Goal: Book appointment/travel/reservation

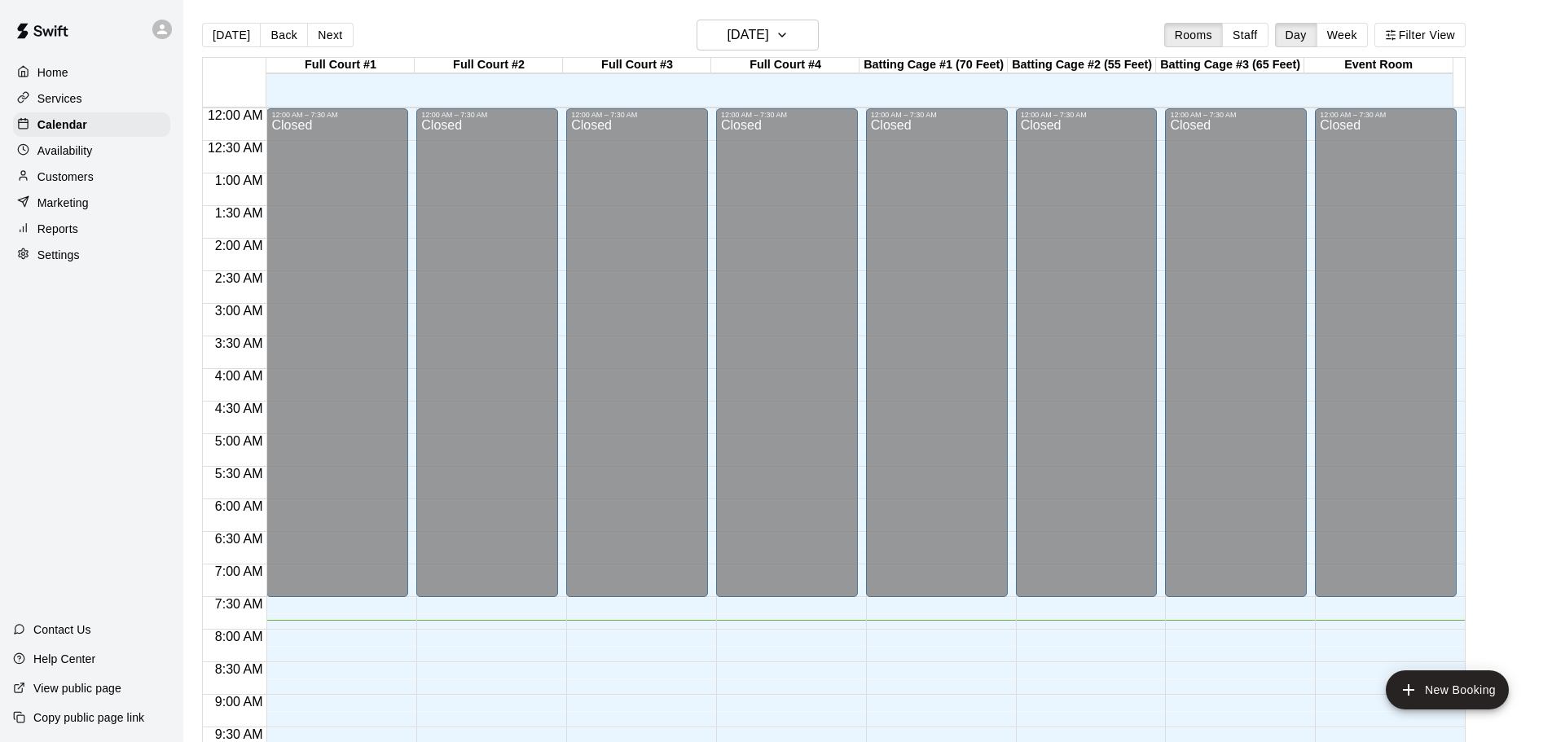
scroll to position [326, 0]
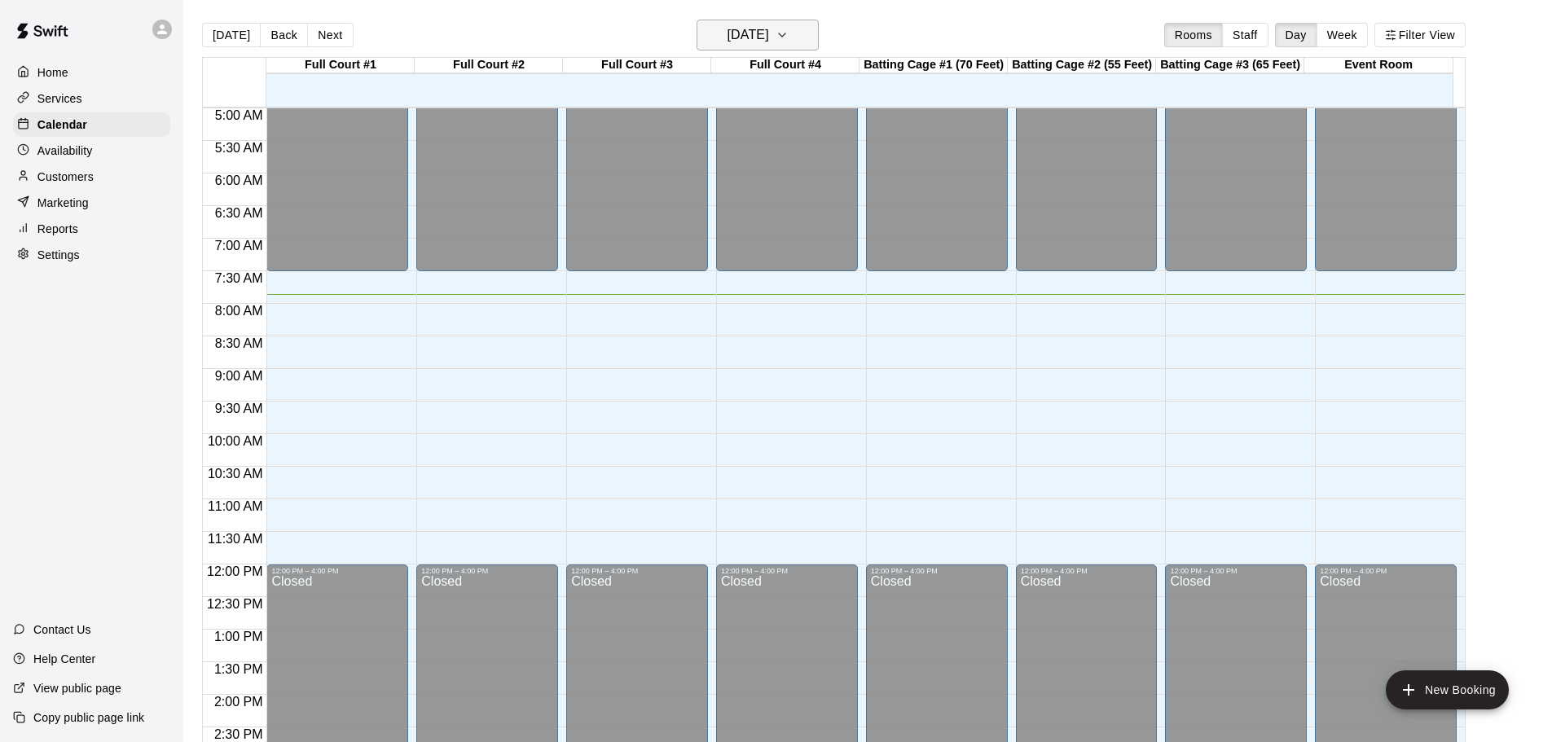
click at [727, 46] on h6 "[DATE]" at bounding box center [748, 35] width 42 height 23
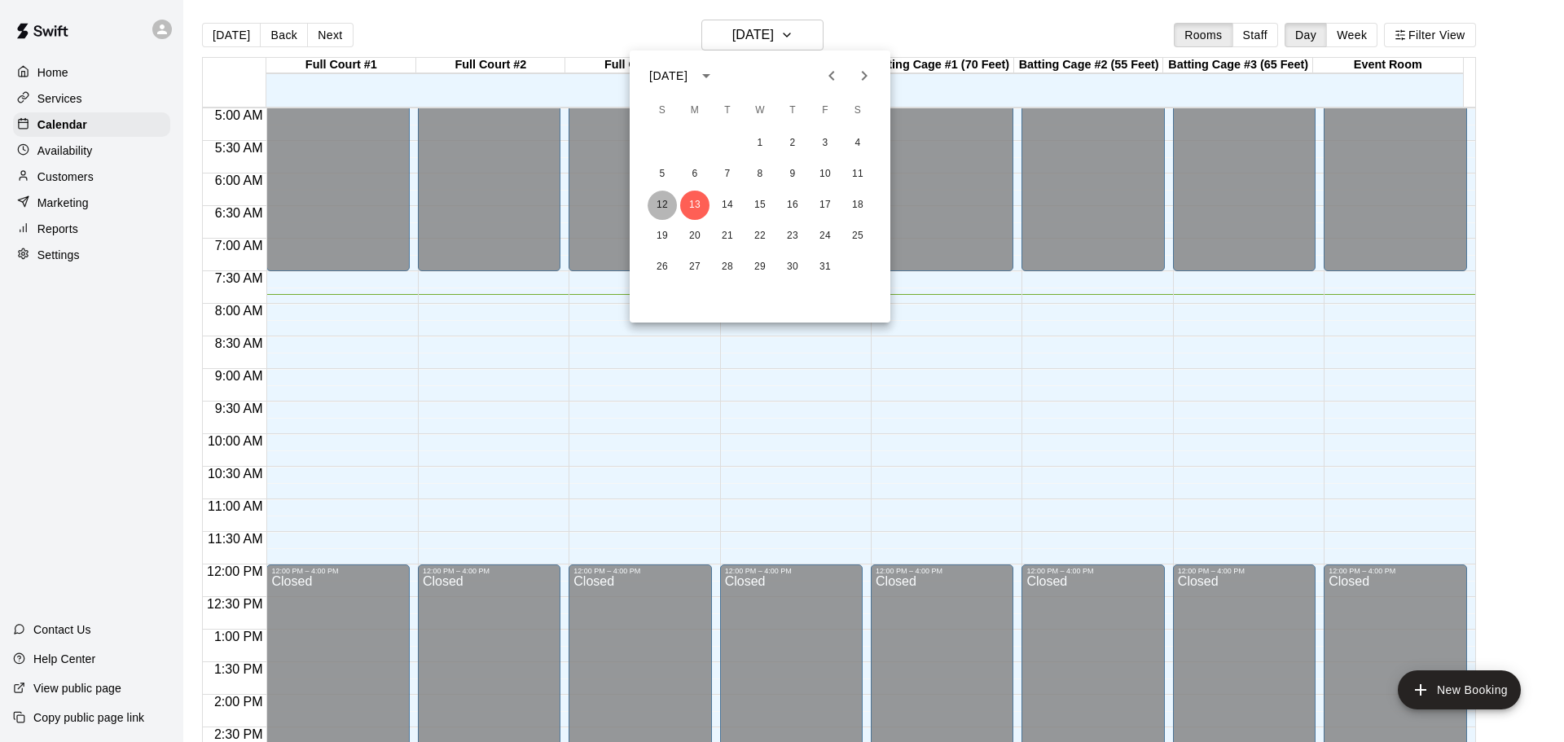
click at [670, 197] on button "12" at bounding box center [662, 205] width 29 height 29
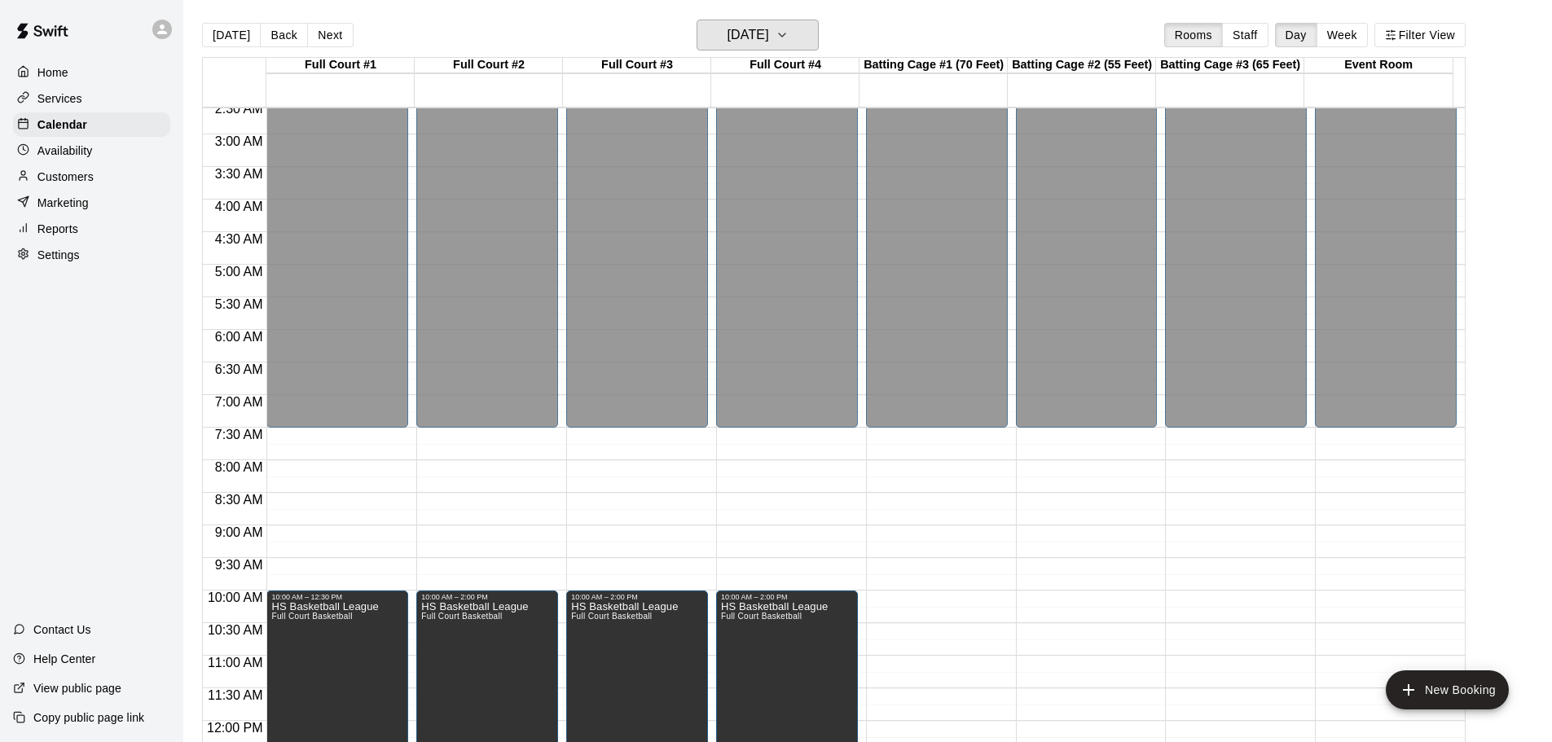
scroll to position [163, 0]
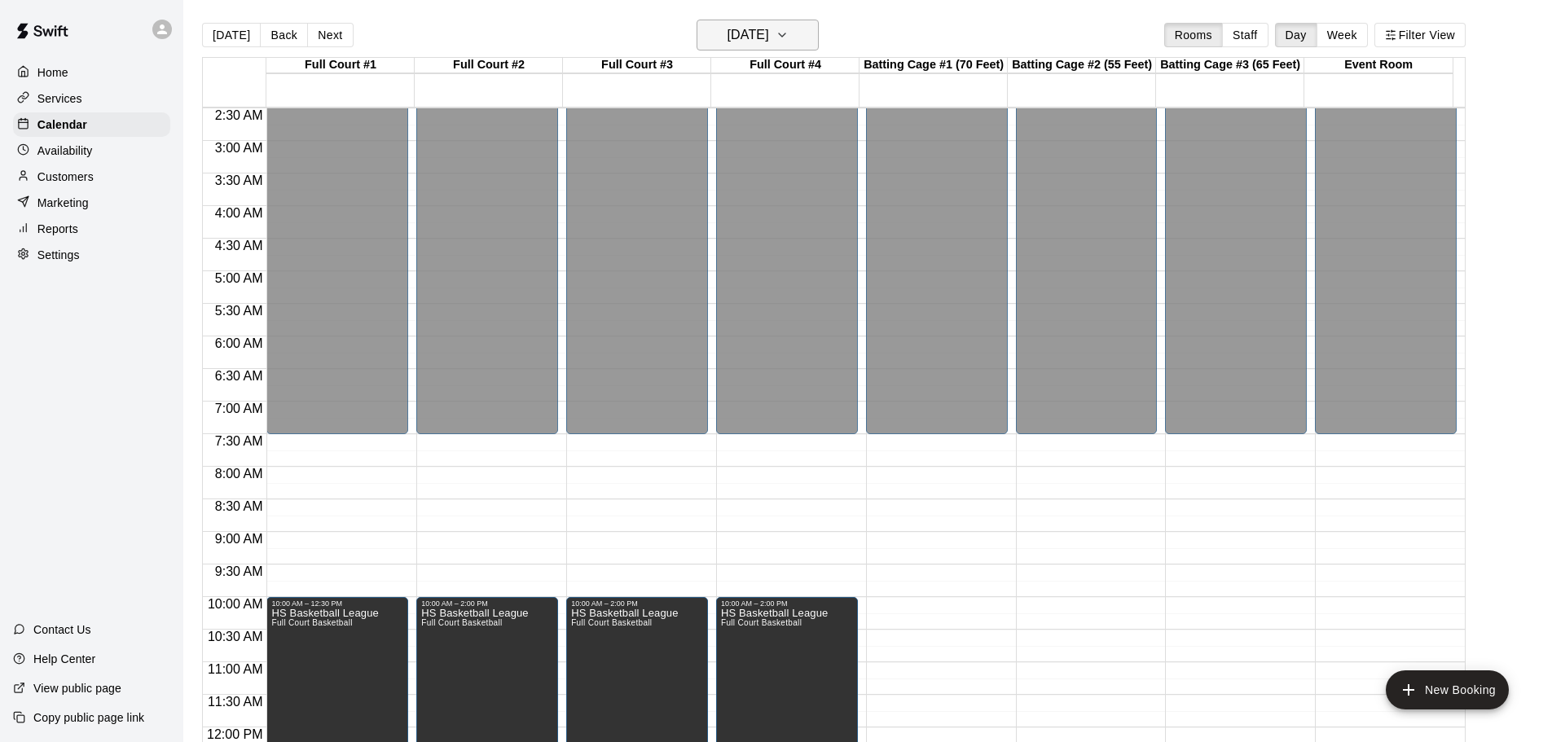
click at [751, 30] on h6 "[DATE]" at bounding box center [748, 35] width 42 height 23
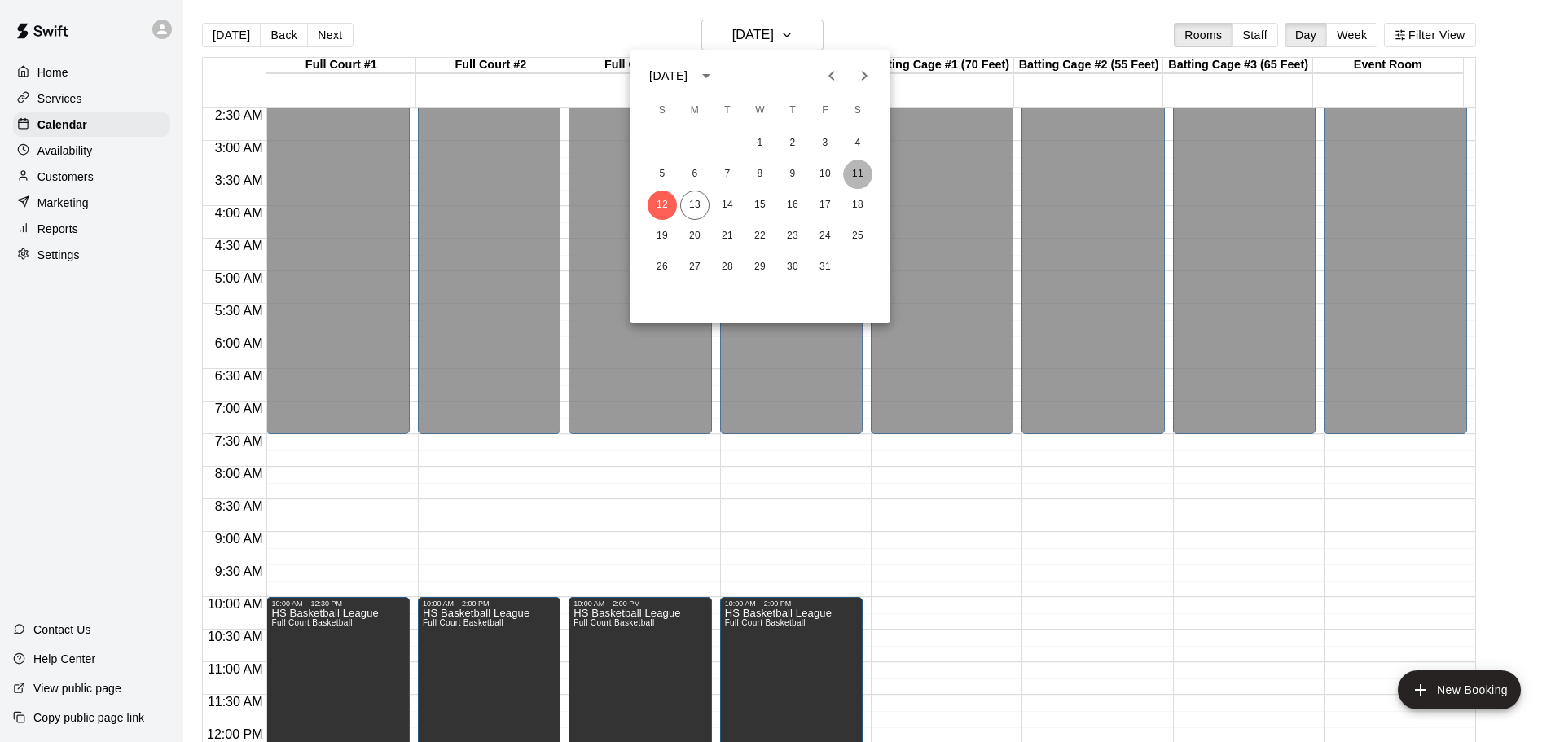
click at [856, 175] on button "11" at bounding box center [857, 174] width 29 height 29
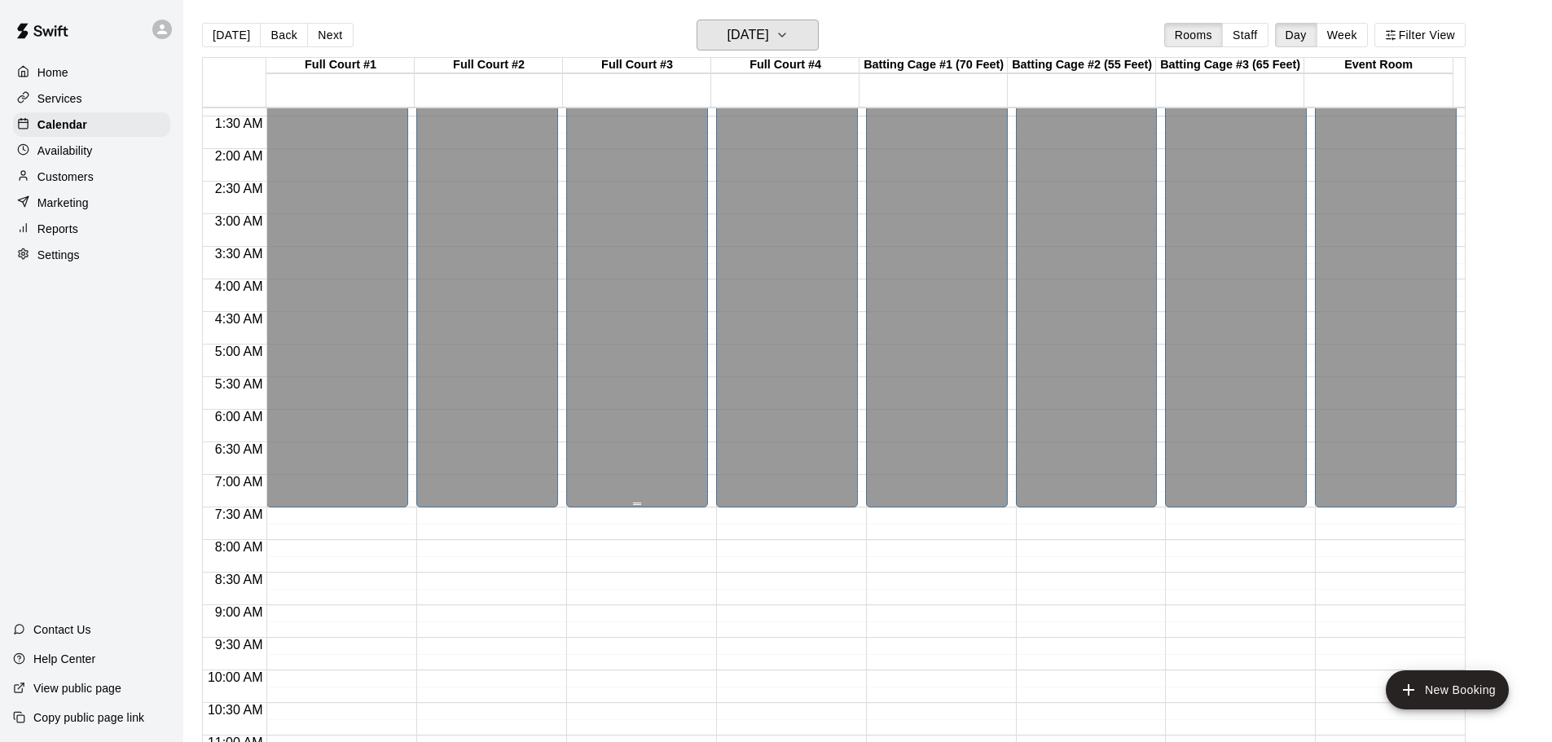
scroll to position [0, 0]
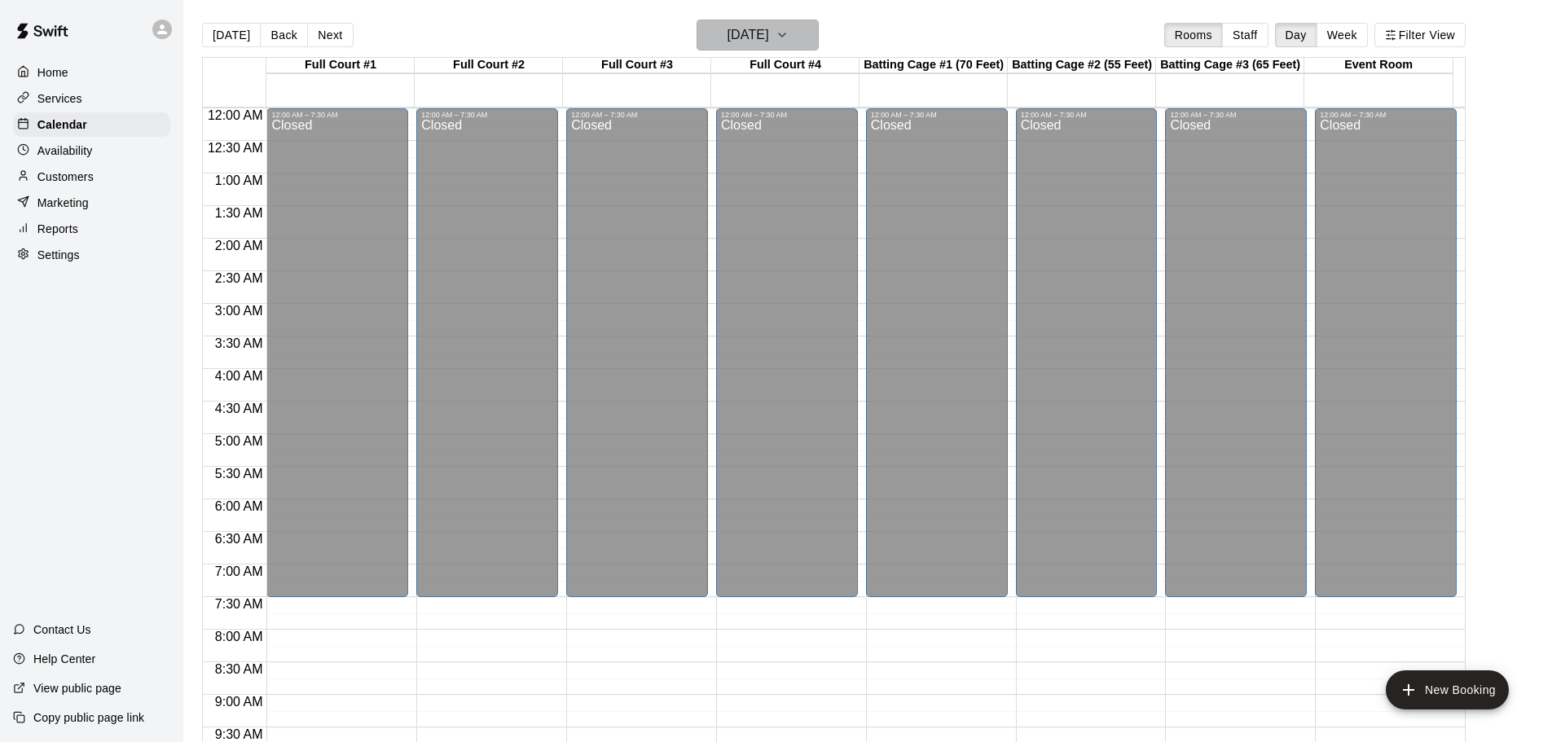
click at [732, 34] on h6 "[DATE]" at bounding box center [748, 35] width 42 height 23
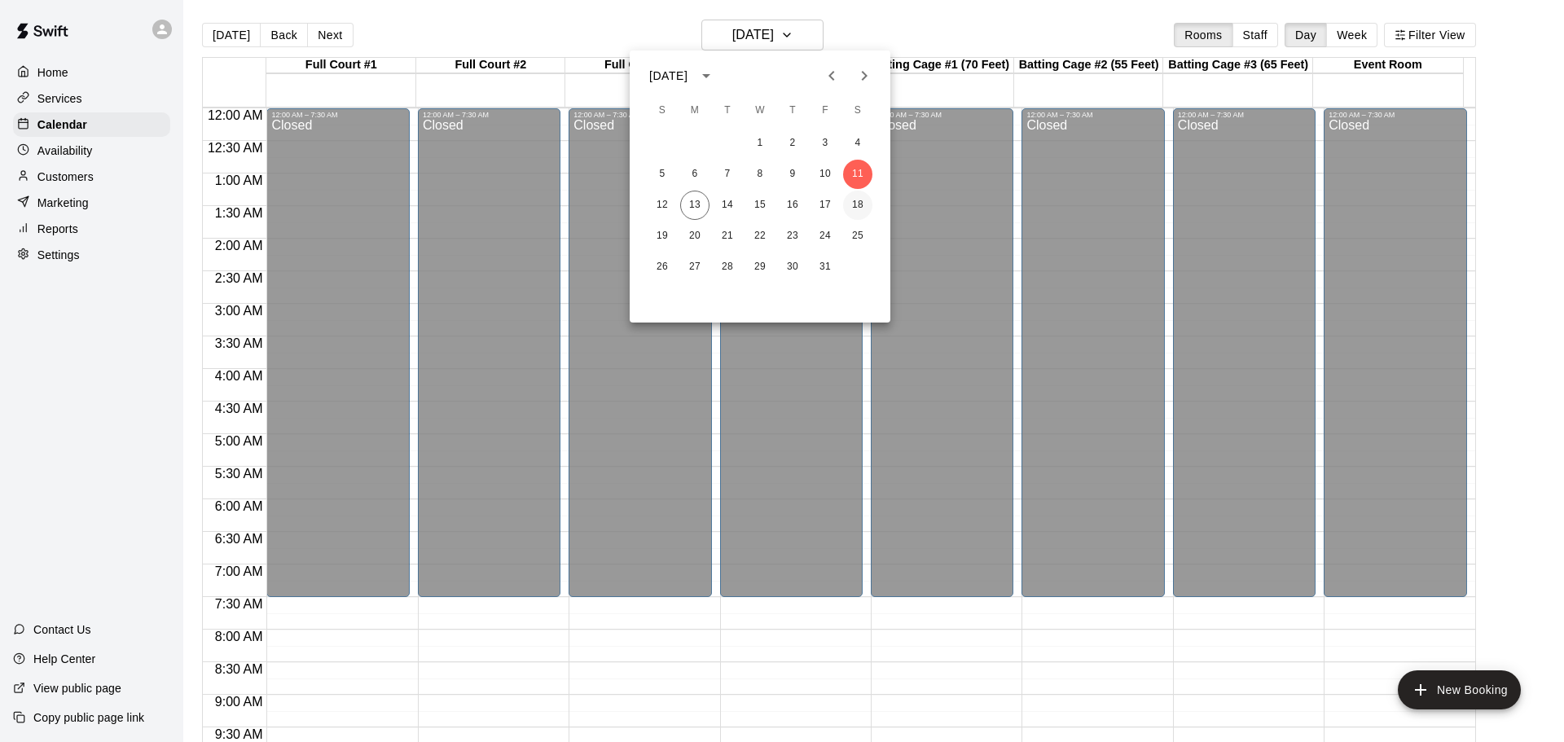
click at [859, 205] on button "18" at bounding box center [857, 205] width 29 height 29
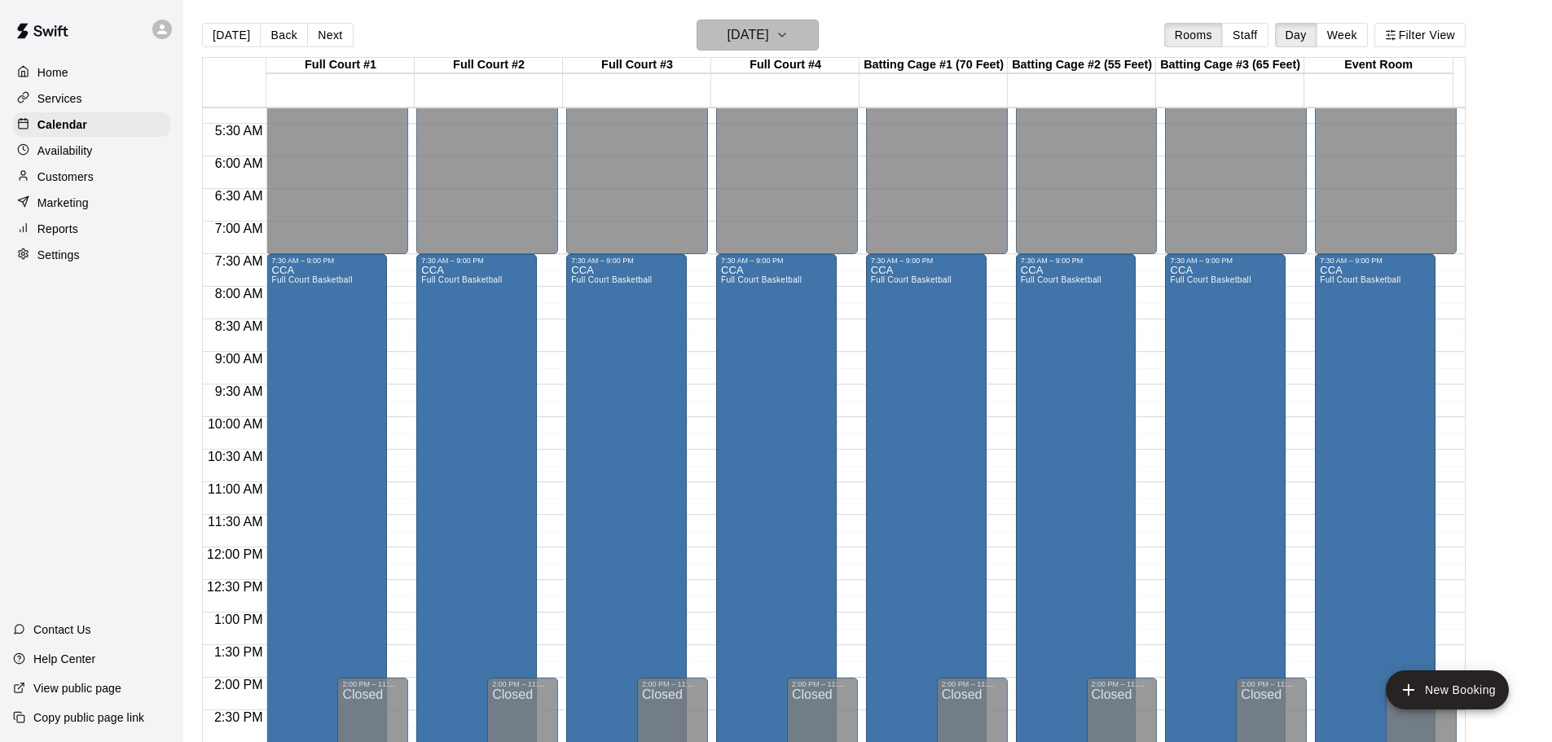
click at [769, 26] on h6 "[DATE]" at bounding box center [748, 35] width 42 height 23
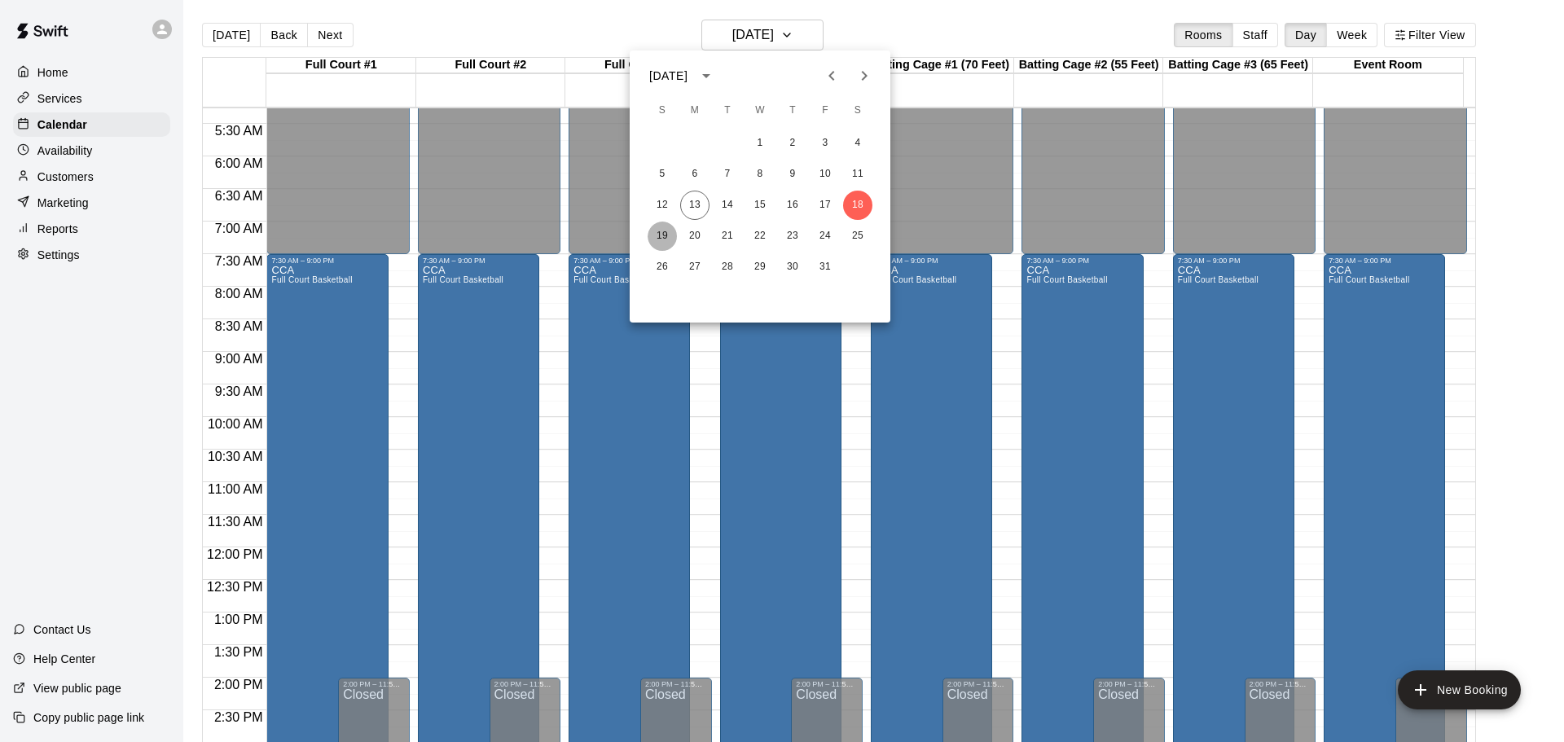
click at [662, 241] on button "19" at bounding box center [662, 236] width 29 height 29
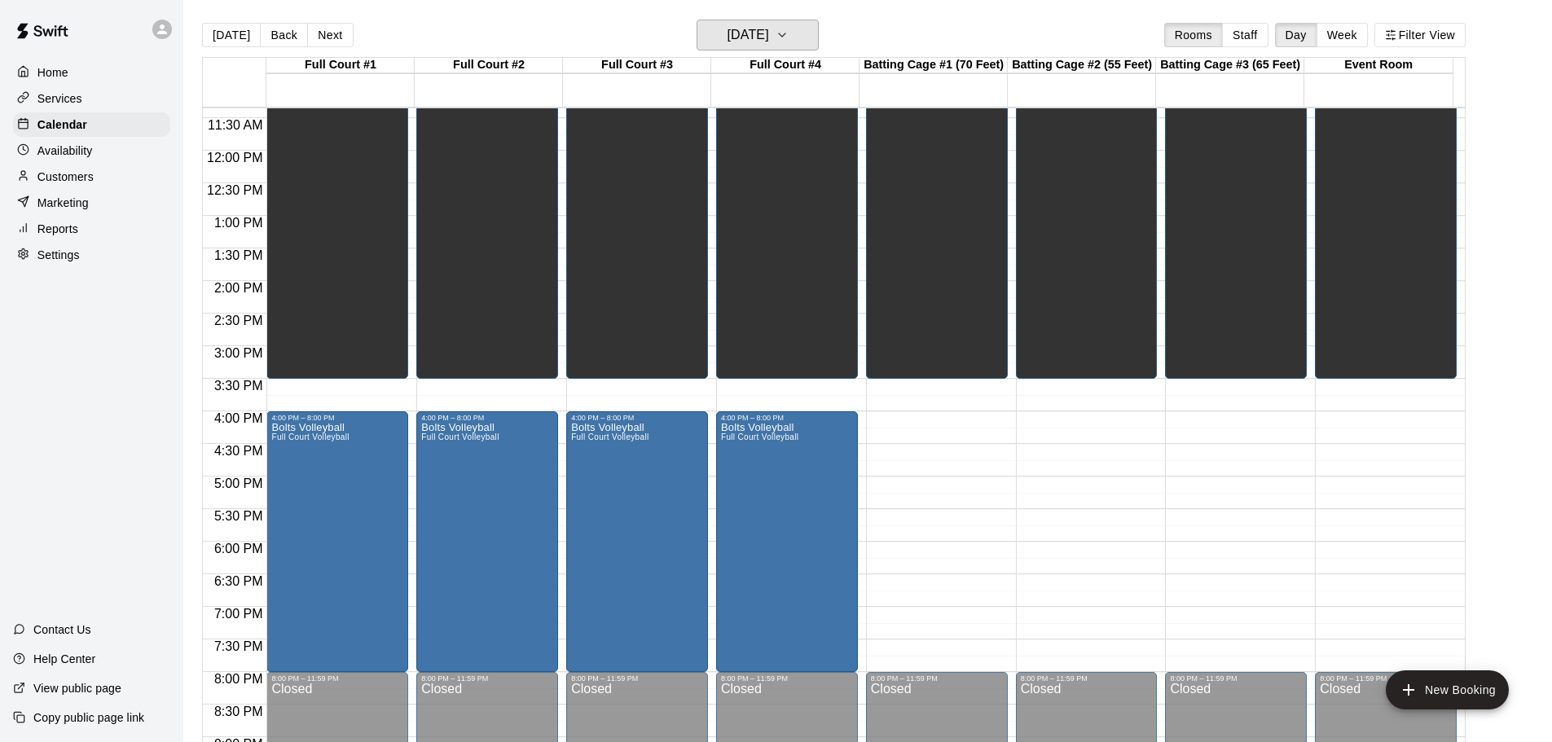
scroll to position [913, 0]
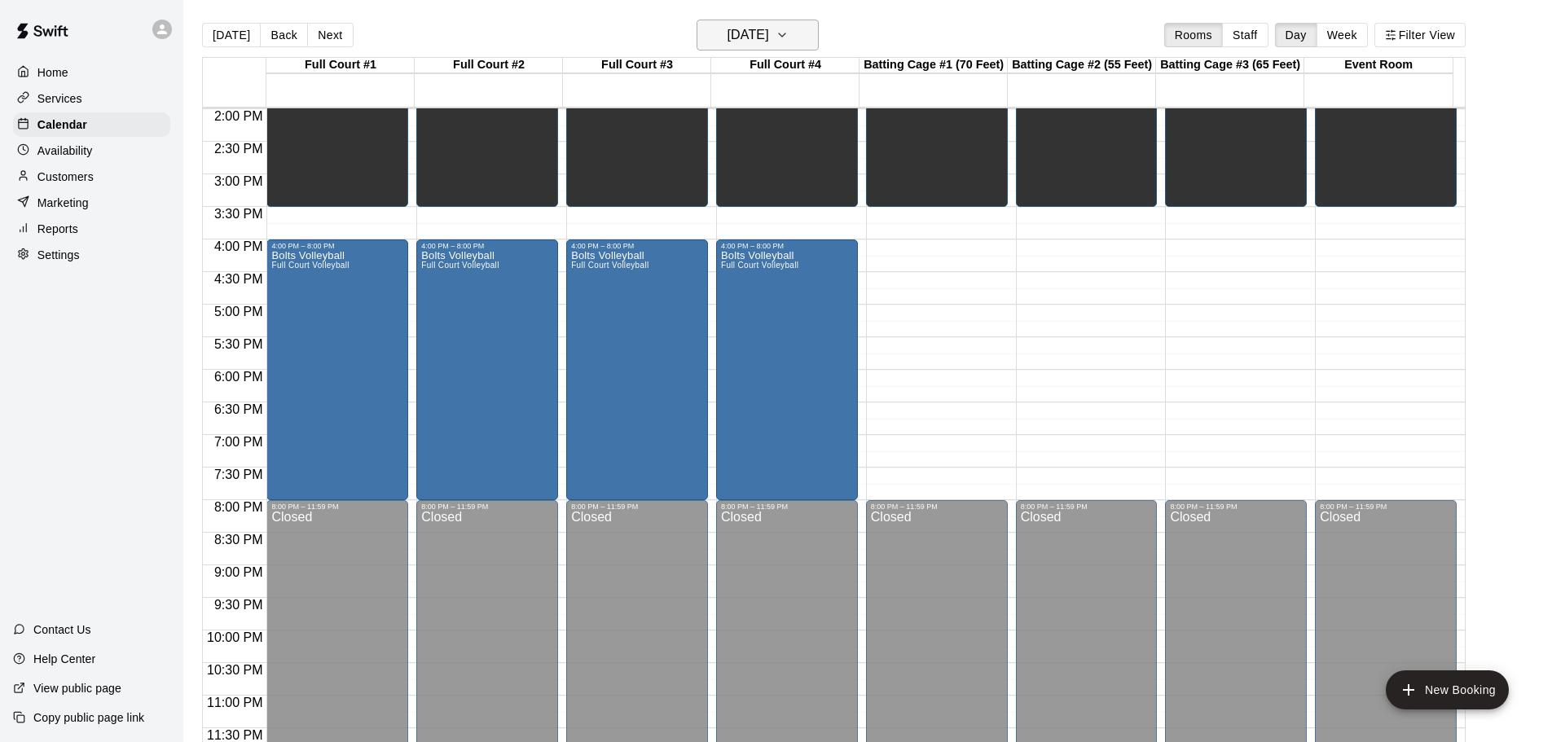
click at [727, 27] on h6 "[DATE]" at bounding box center [748, 35] width 42 height 23
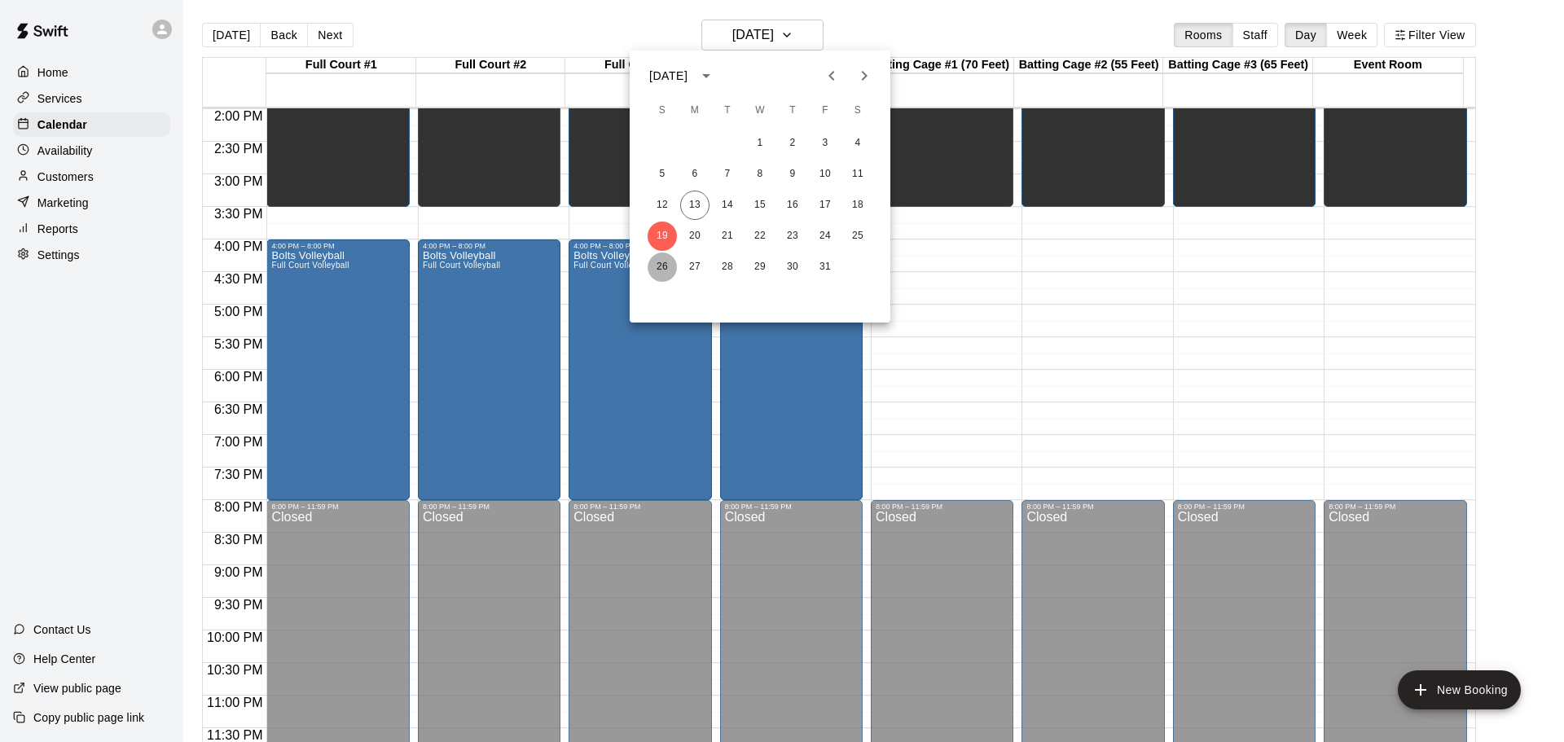
click at [656, 264] on button "26" at bounding box center [662, 267] width 29 height 29
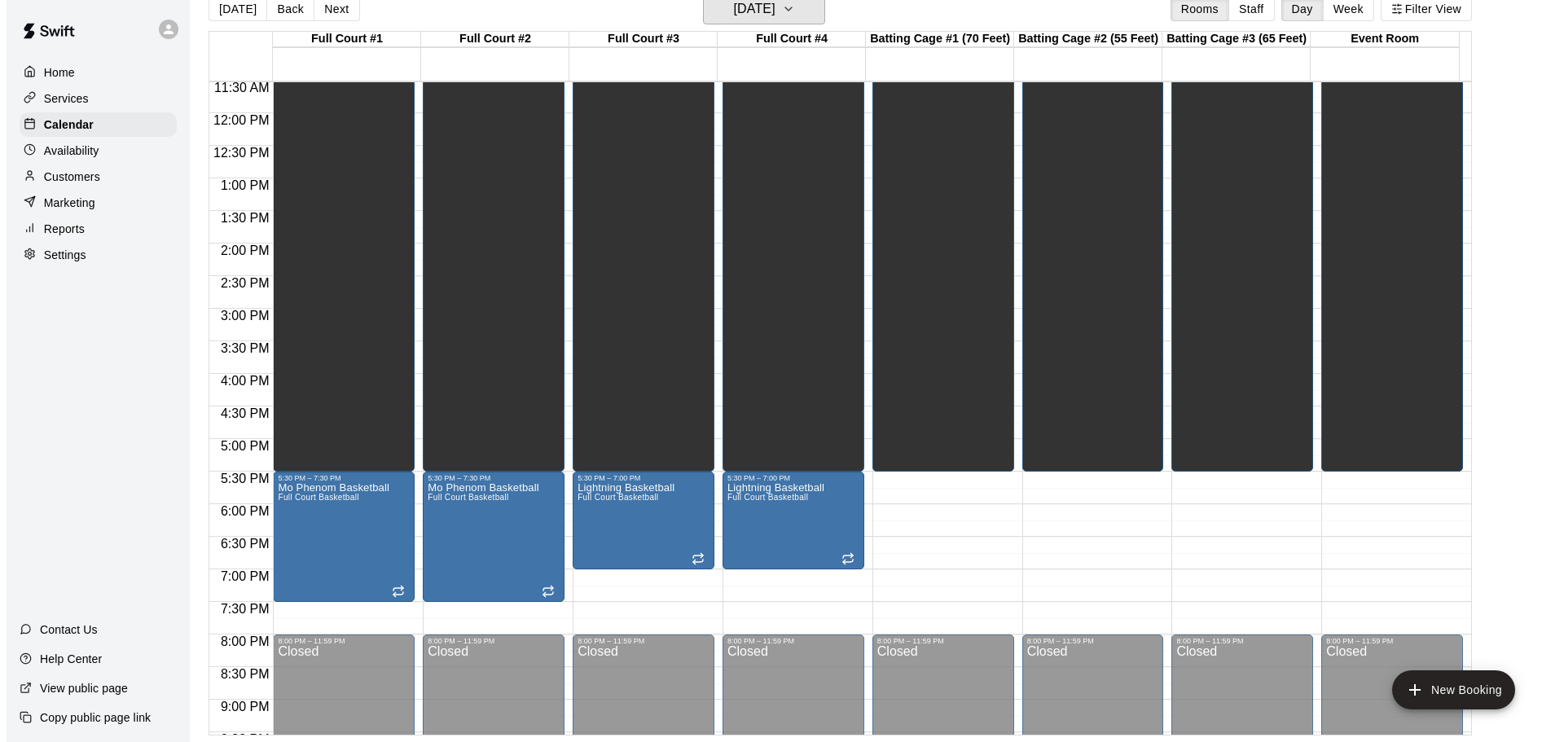
scroll to position [587, 0]
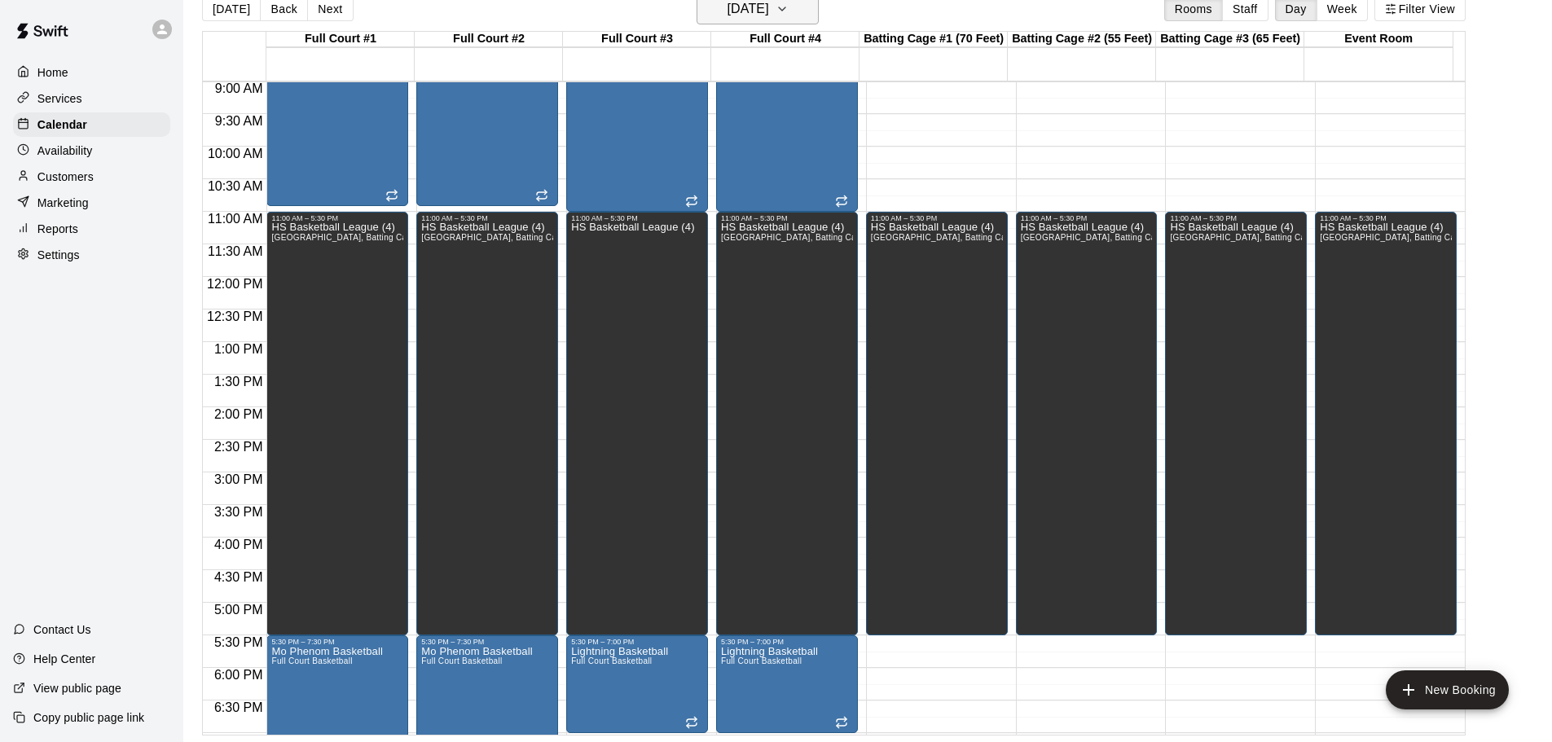
click at [751, 17] on h6 "[DATE]" at bounding box center [748, 9] width 42 height 23
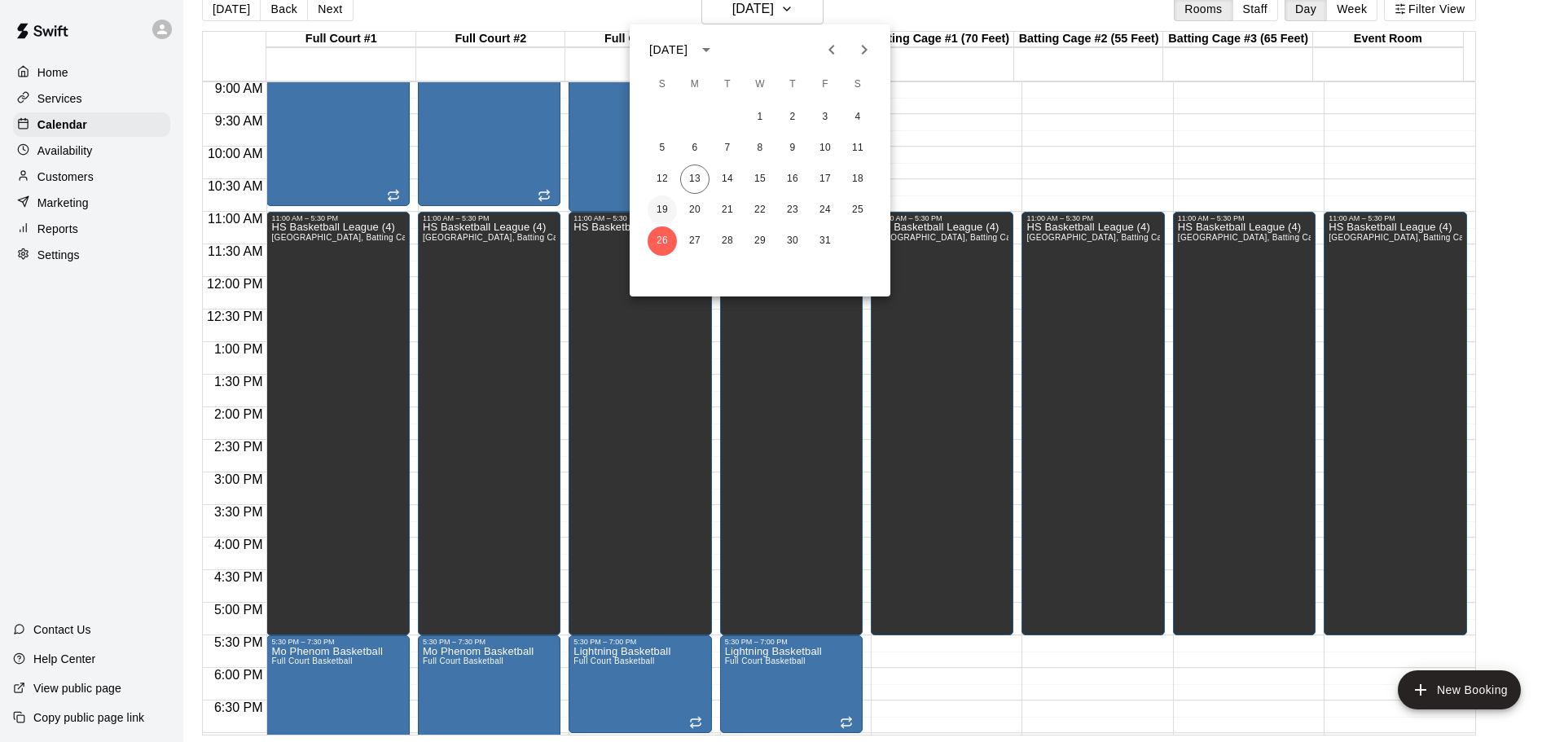
click at [670, 209] on button "19" at bounding box center [662, 210] width 29 height 29
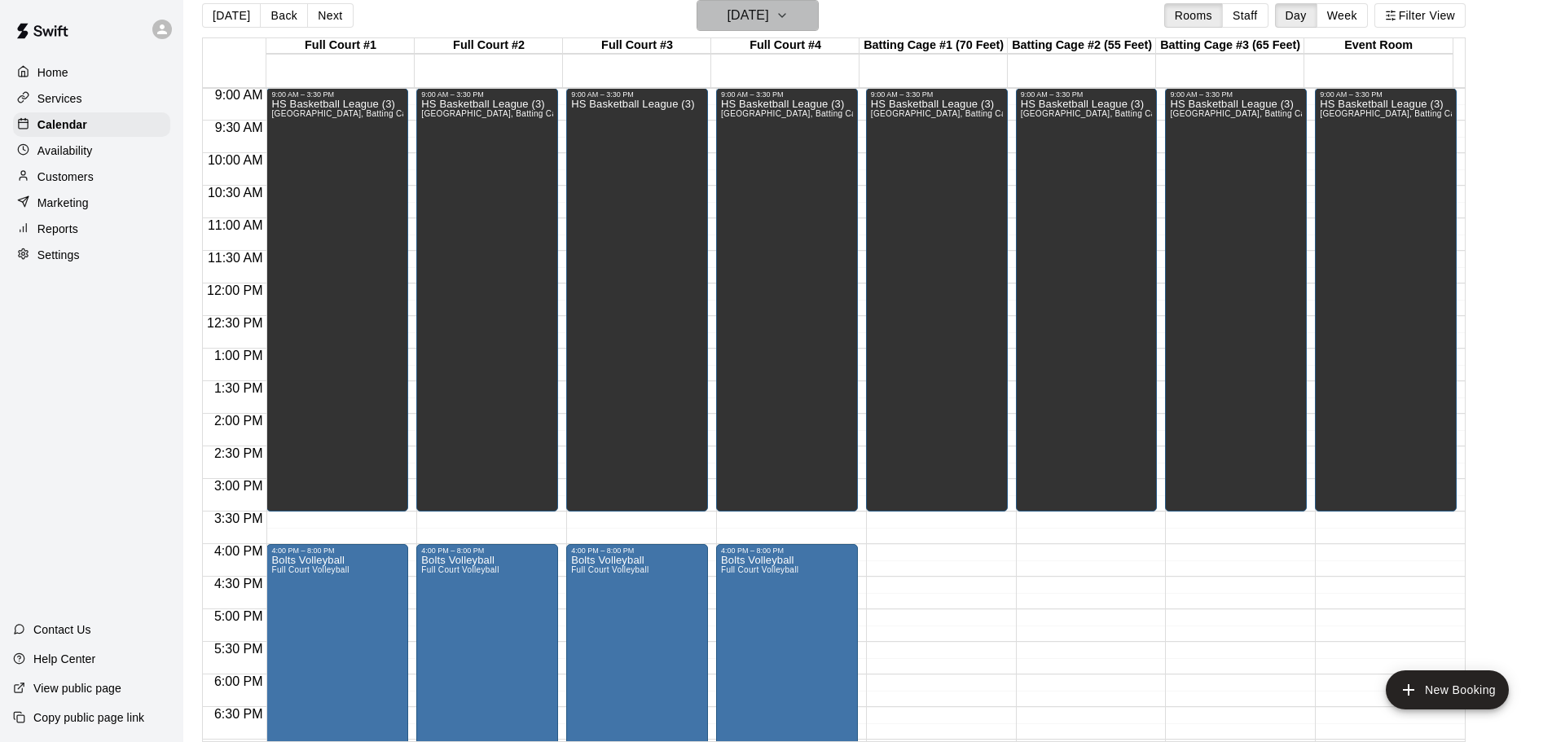
click at [765, 24] on h6 "[DATE]" at bounding box center [748, 15] width 42 height 23
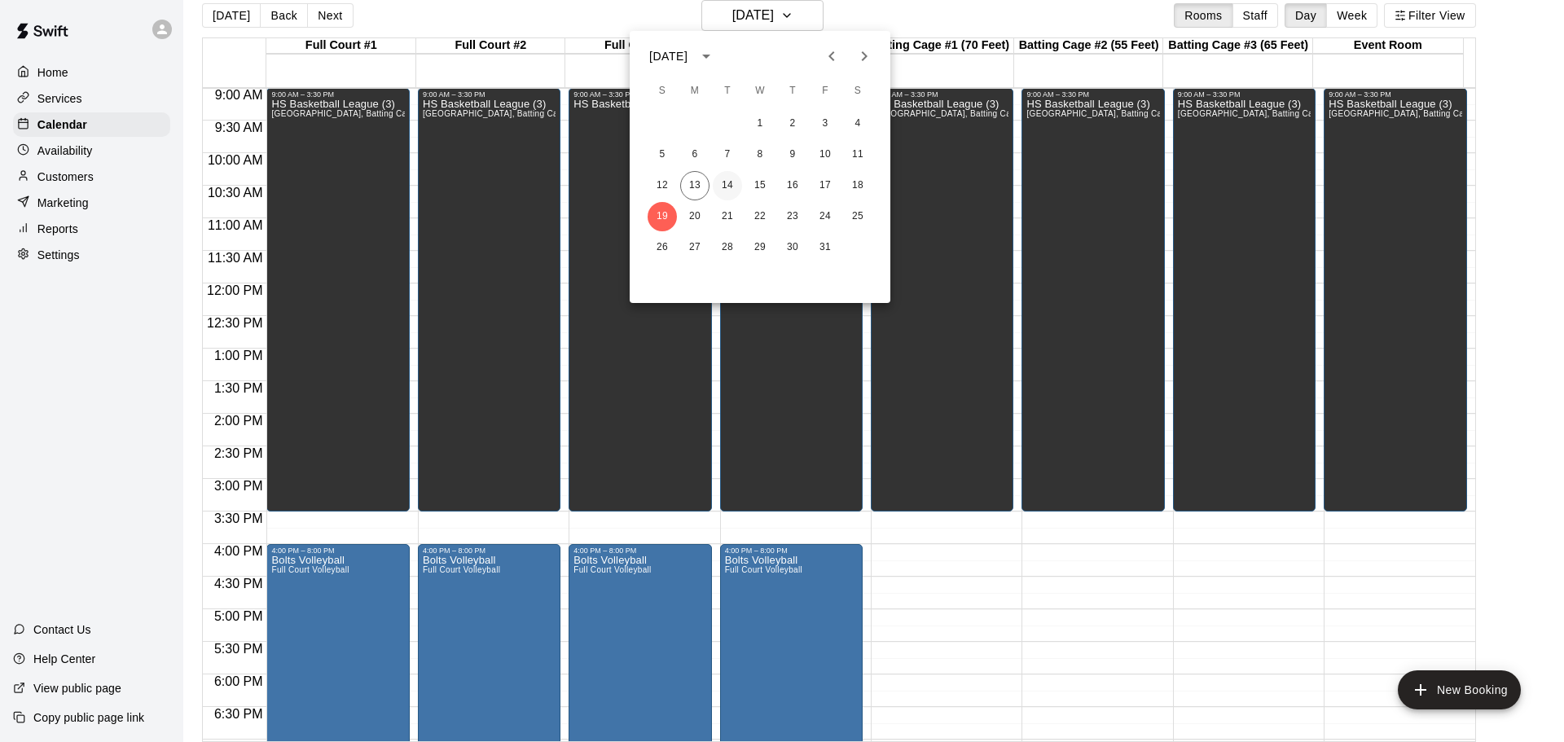
click at [729, 182] on button "14" at bounding box center [727, 185] width 29 height 29
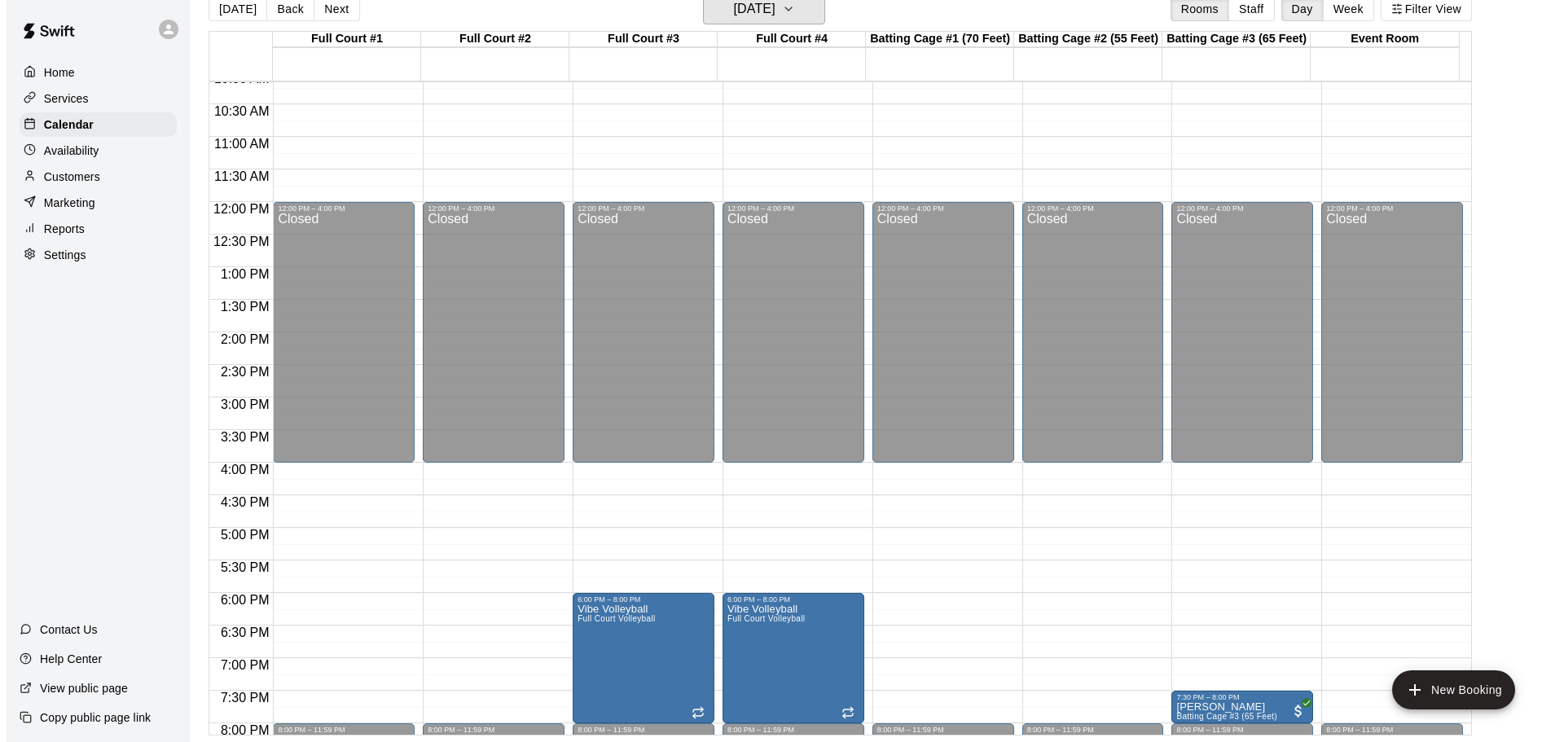
scroll to position [913, 0]
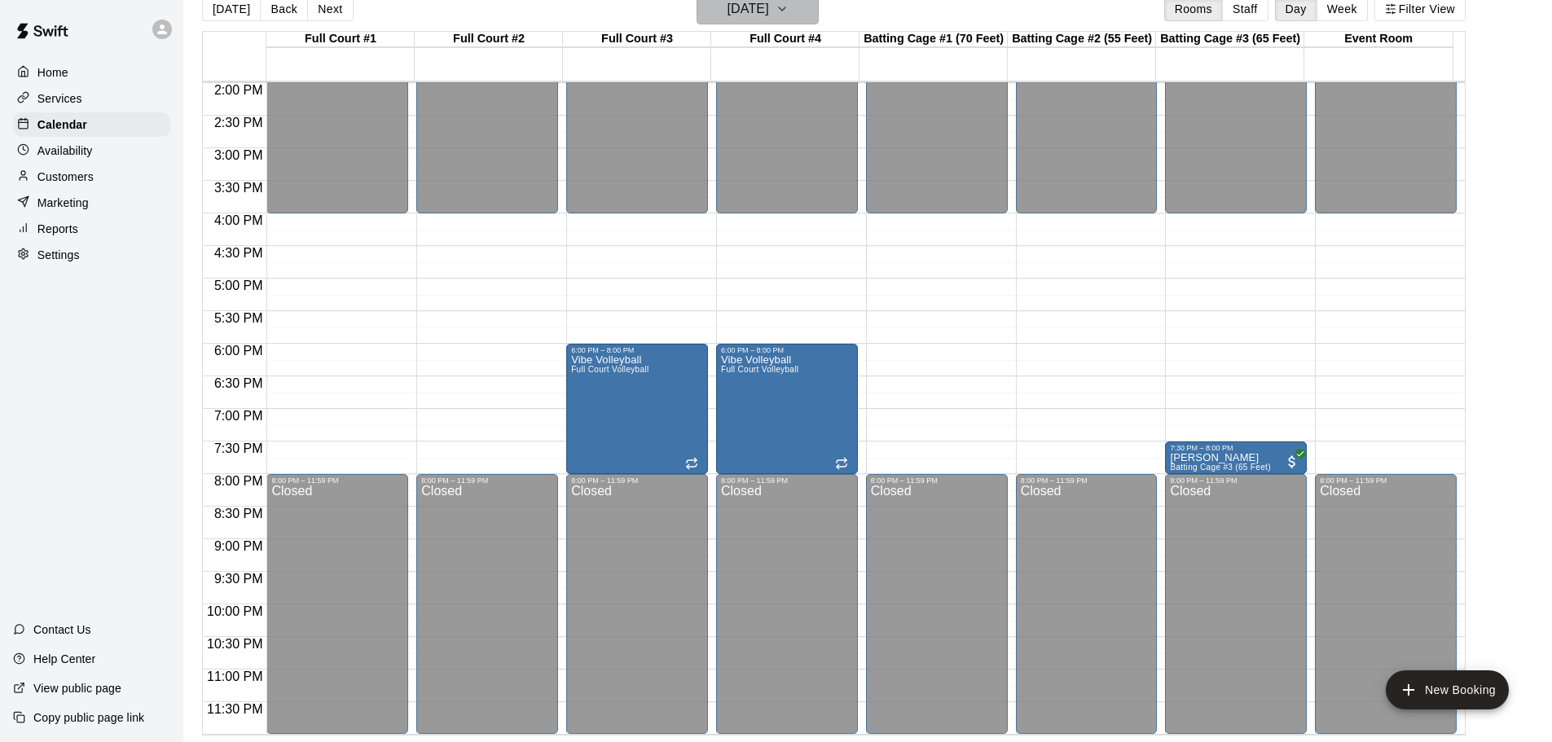
click at [769, 9] on h6 "[DATE]" at bounding box center [748, 9] width 42 height 23
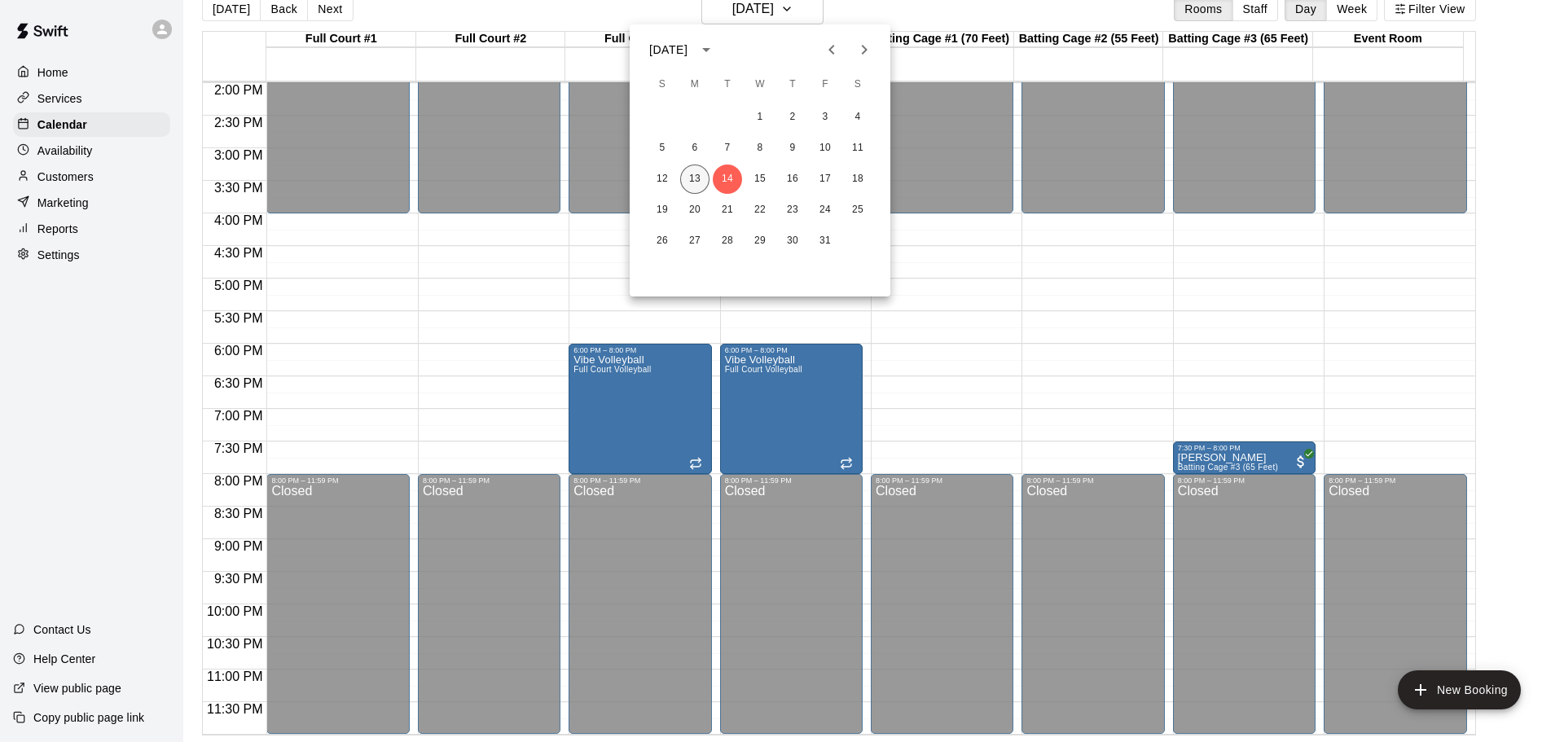
click at [695, 187] on button "13" at bounding box center [694, 179] width 29 height 29
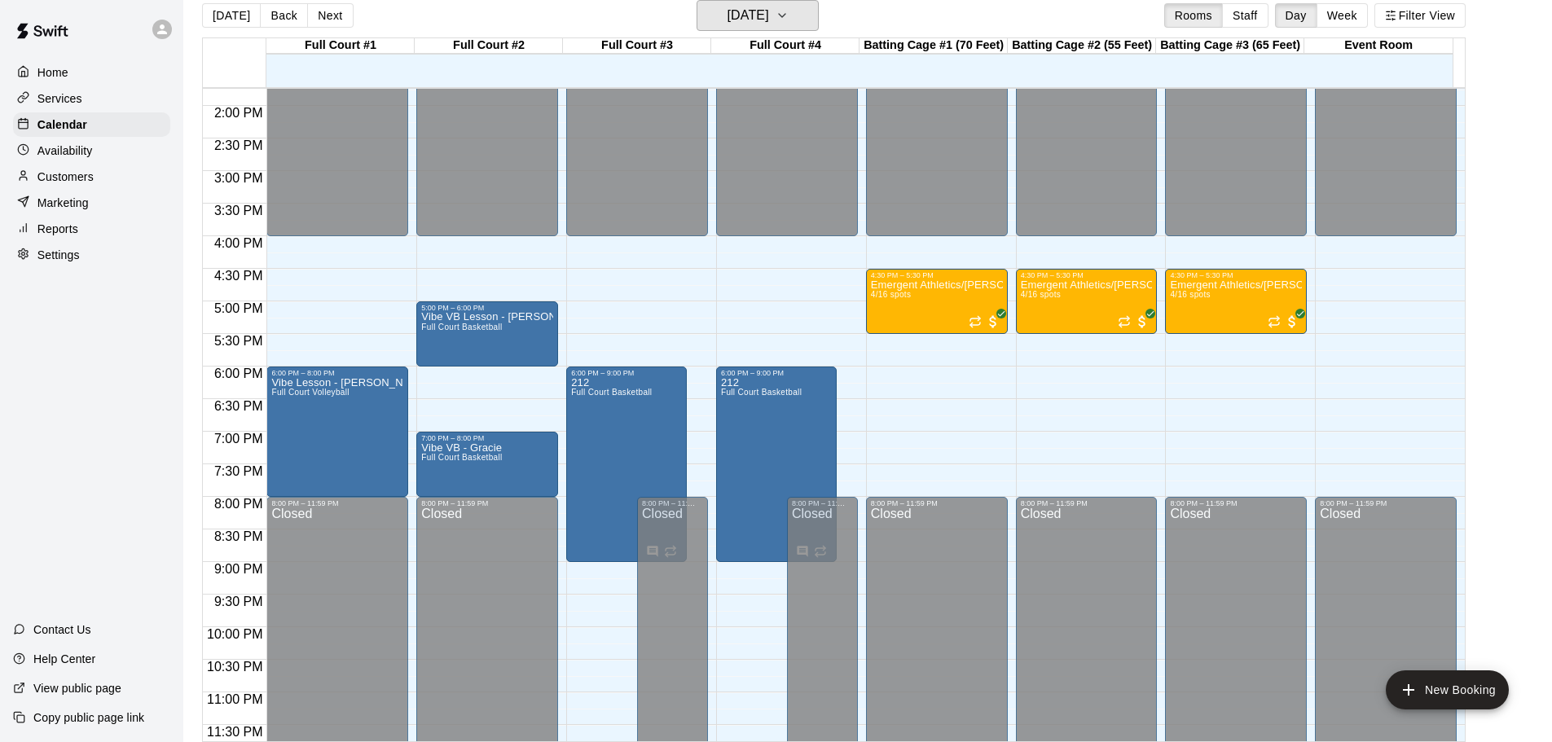
scroll to position [896, 0]
